Goal: Task Accomplishment & Management: Use online tool/utility

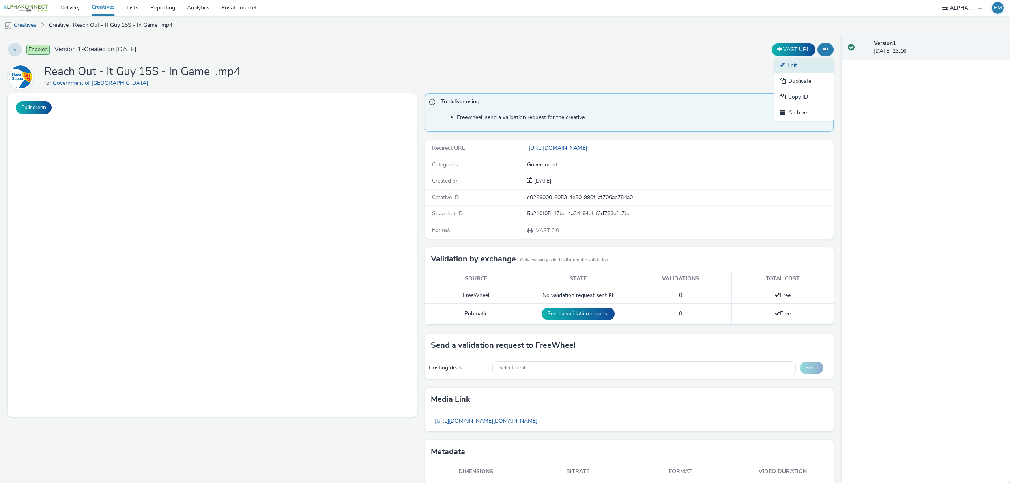
click at [786, 69] on link "Edit" at bounding box center [804, 66] width 59 height 16
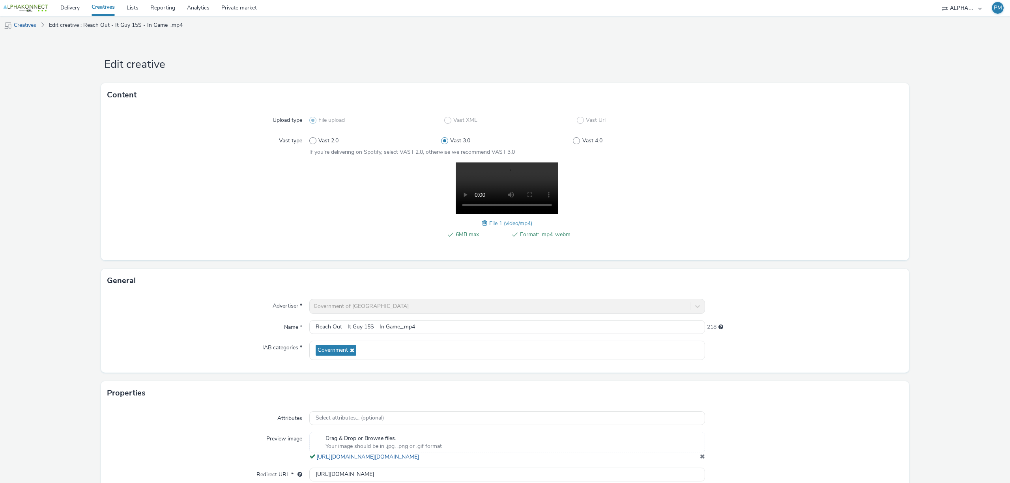
scroll to position [49, 0]
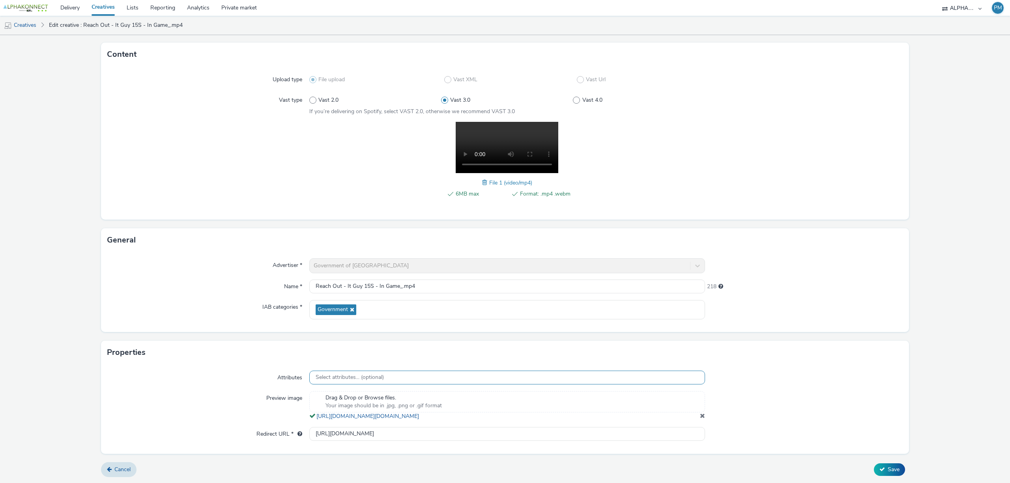
click at [342, 375] on span "Select attributes... (optional)" at bounding box center [350, 378] width 68 height 7
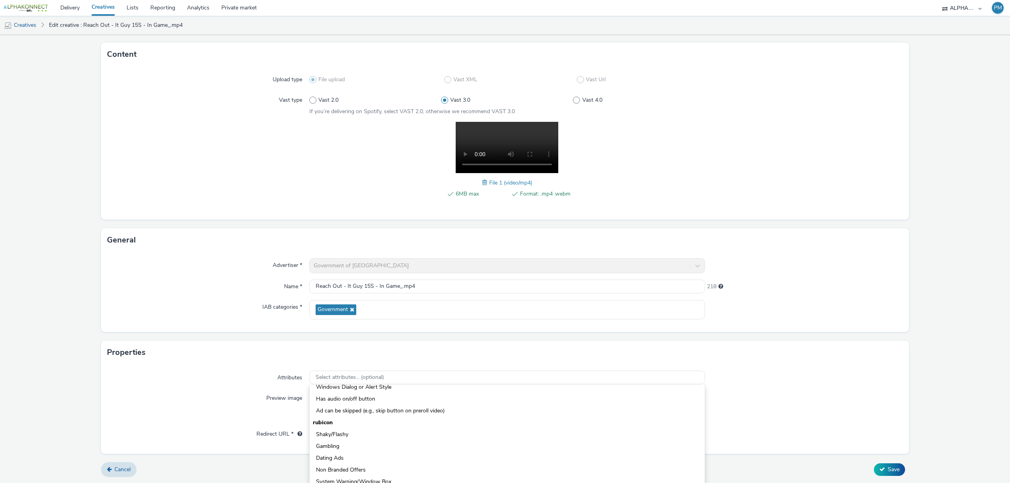
scroll to position [46, 0]
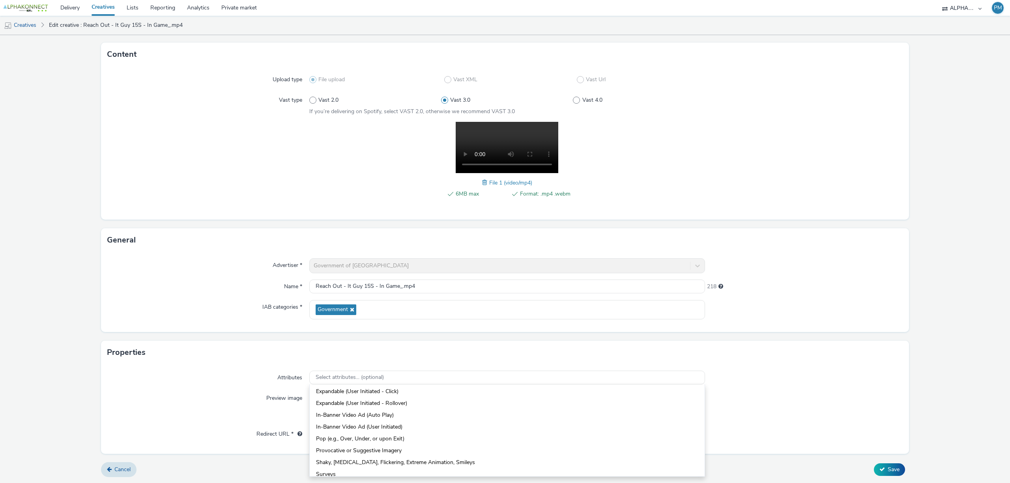
click at [211, 381] on div "Attributes Select attributes... (optional) iab Audio Ad (Auto Play) Audio Ad (U…" at bounding box center [505, 409] width 808 height 89
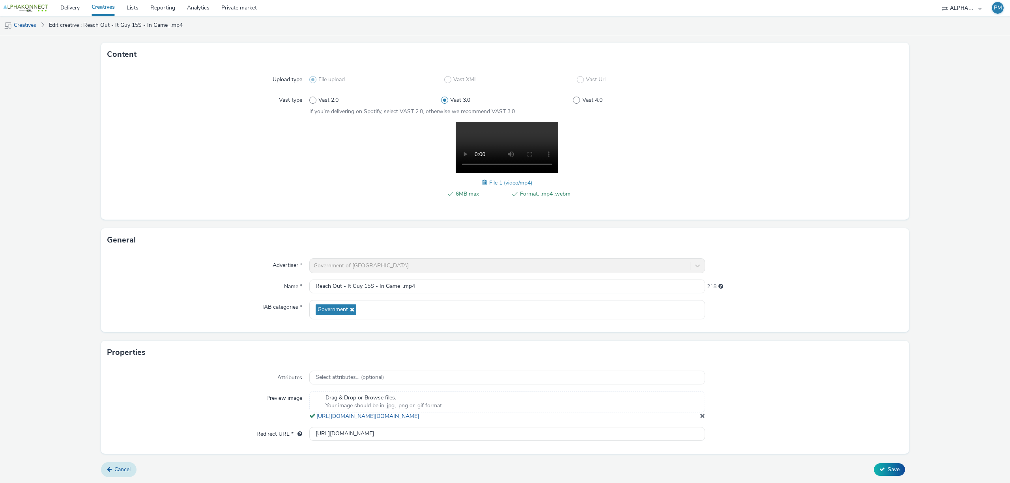
click at [118, 468] on span "Cancel" at bounding box center [122, 469] width 16 height 7
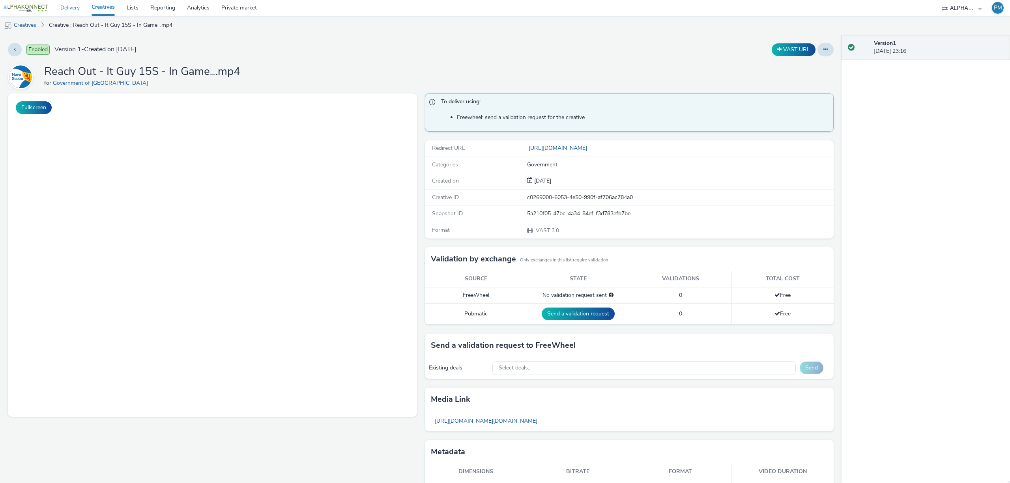
click at [73, 8] on link "Delivery" at bounding box center [69, 8] width 31 height 16
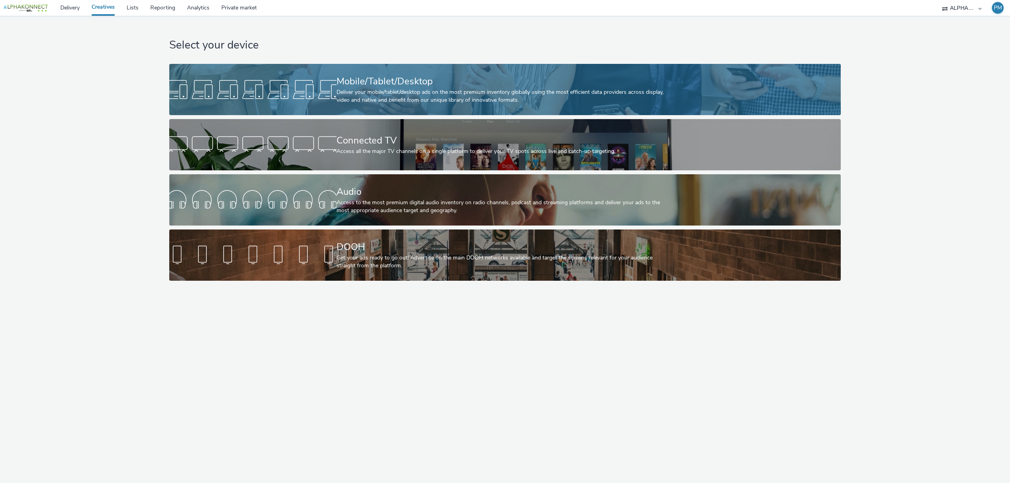
click at [322, 89] on div at bounding box center [252, 89] width 167 height 25
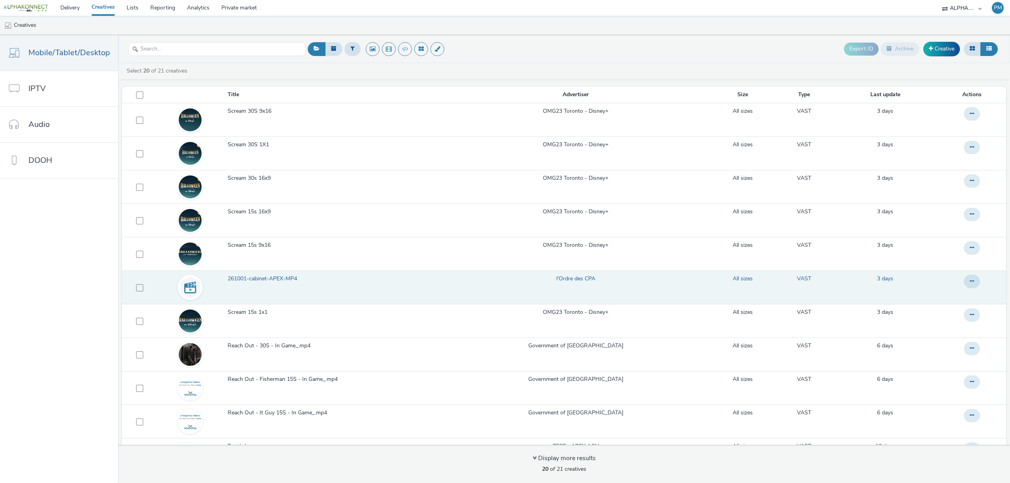
click at [265, 281] on span "261001-cabinet-APEX-MP4" at bounding box center [264, 279] width 73 height 8
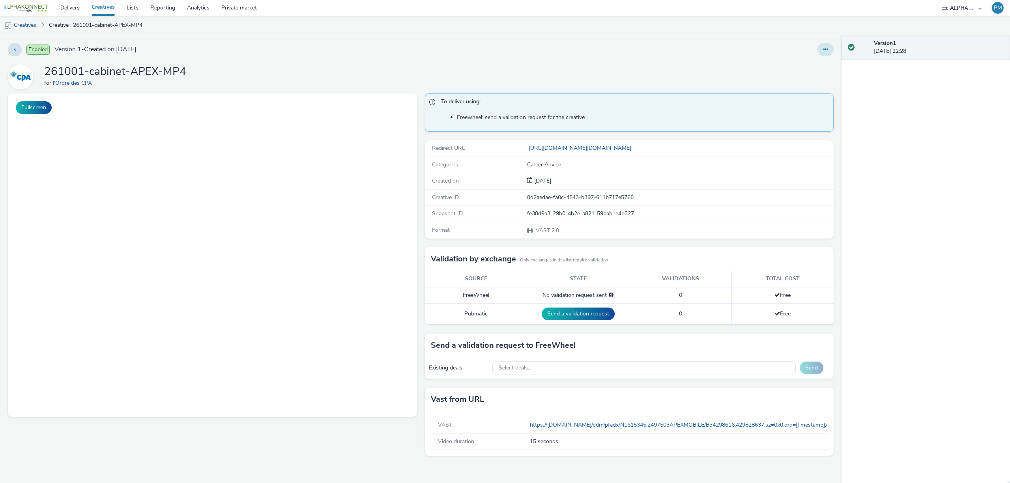
click at [822, 52] on button at bounding box center [826, 49] width 16 height 13
click at [792, 68] on link "Edit" at bounding box center [804, 66] width 59 height 16
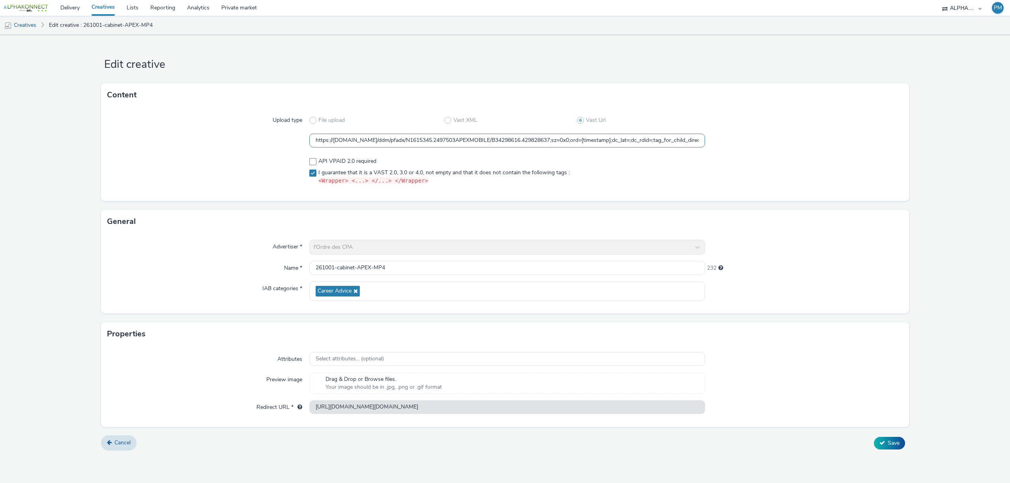
drag, startPoint x: 602, startPoint y: 142, endPoint x: 307, endPoint y: 141, distance: 295.6
click at [307, 141] on div "https://[DOMAIN_NAME]/ddm/pfadx/N1615345.2497503APEXMOBILE/B34298616.429828637;…" at bounding box center [505, 141] width 796 height 14
click at [237, 160] on div at bounding box center [208, 171] width 202 height 34
drag, startPoint x: 449, startPoint y: 139, endPoint x: 730, endPoint y: 153, distance: 281.0
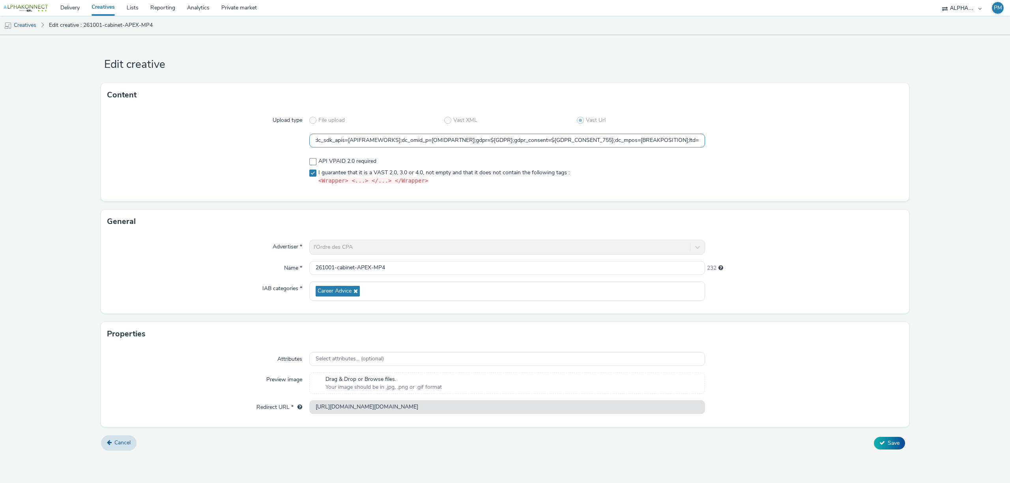
click at [730, 153] on div "Upload type File upload Vast XML Vast Url https://[DOMAIN_NAME]/ddm/pfadx/N1615…" at bounding box center [505, 154] width 808 height 94
click at [771, 149] on div "Upload type File upload Vast XML Vast Url https://[DOMAIN_NAME]/ddm/pfadx/N1615…" at bounding box center [505, 154] width 808 height 94
click at [70, 9] on link "Delivery" at bounding box center [69, 8] width 31 height 16
